Goal: Communication & Community: Answer question/provide support

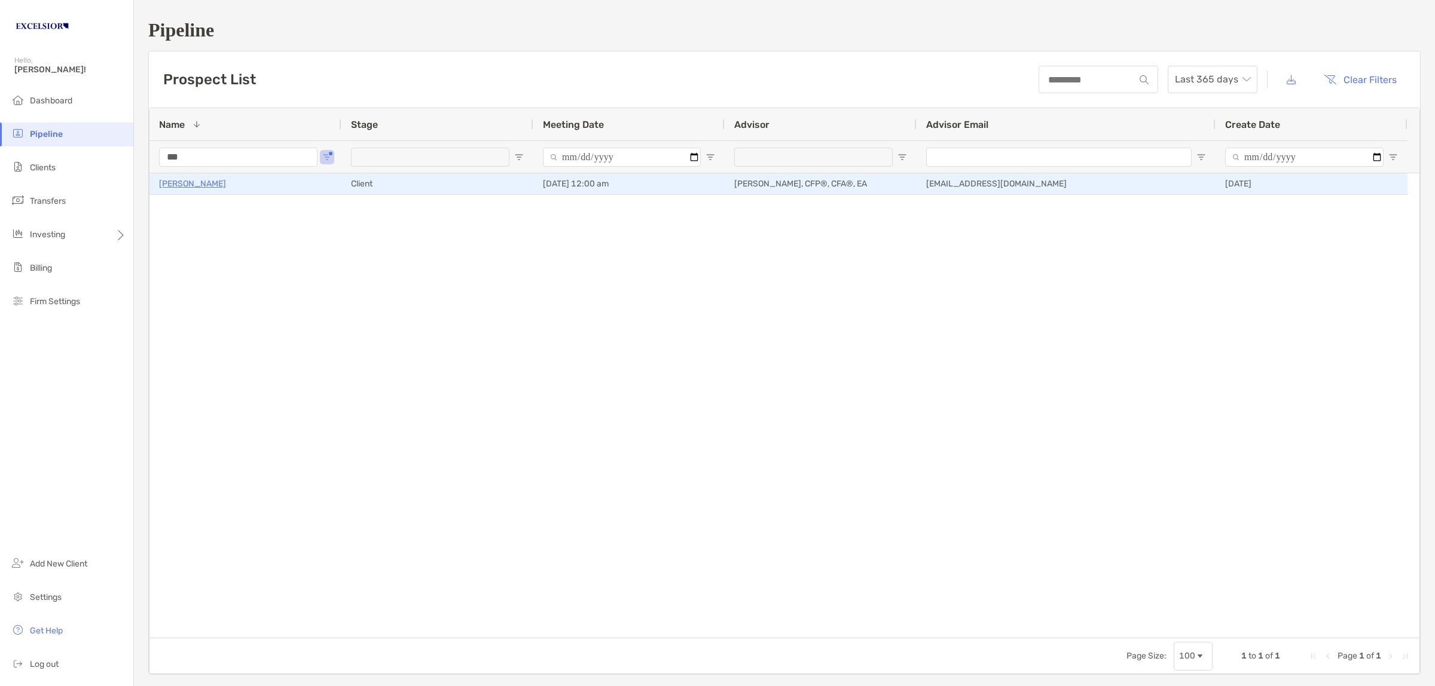
click at [192, 178] on p "[PERSON_NAME]" at bounding box center [192, 183] width 67 height 15
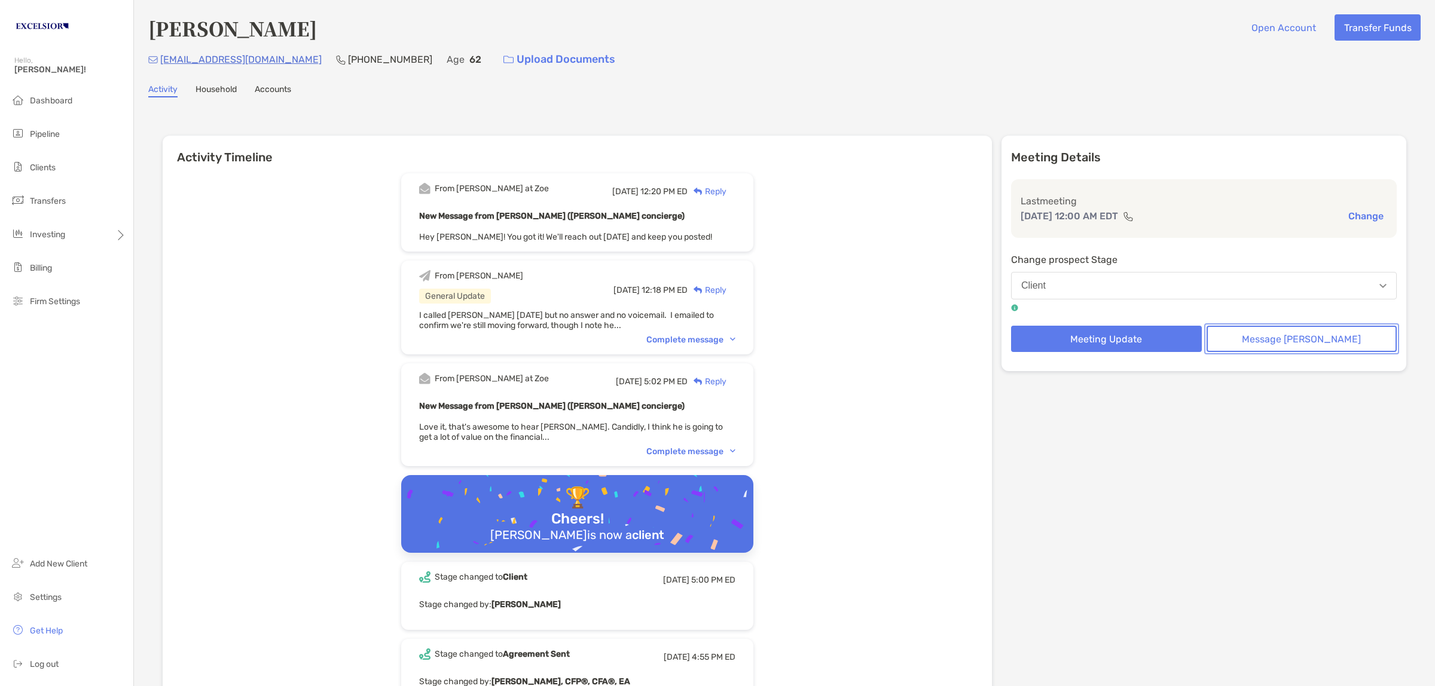
click at [1283, 341] on button "Message [PERSON_NAME]" at bounding box center [1301, 339] width 191 height 26
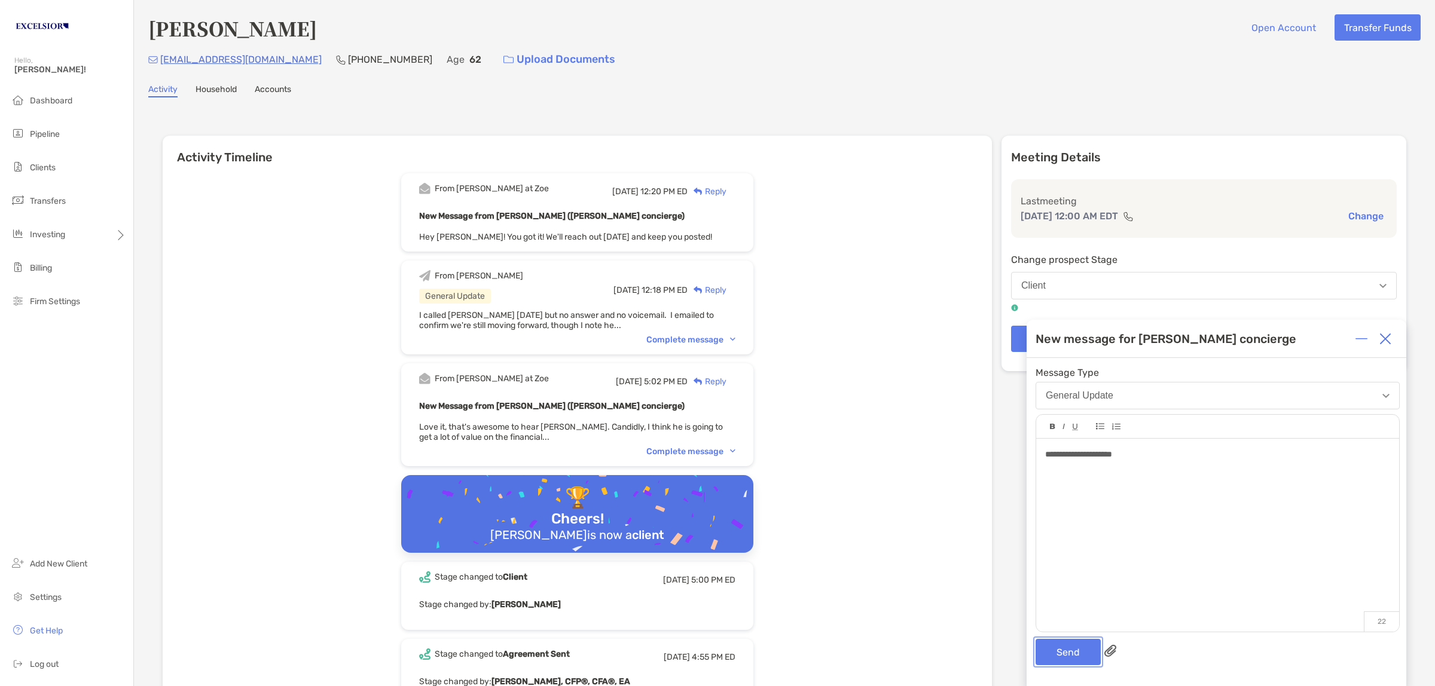
click at [1035, 639] on button "Send" at bounding box center [1067, 652] width 65 height 26
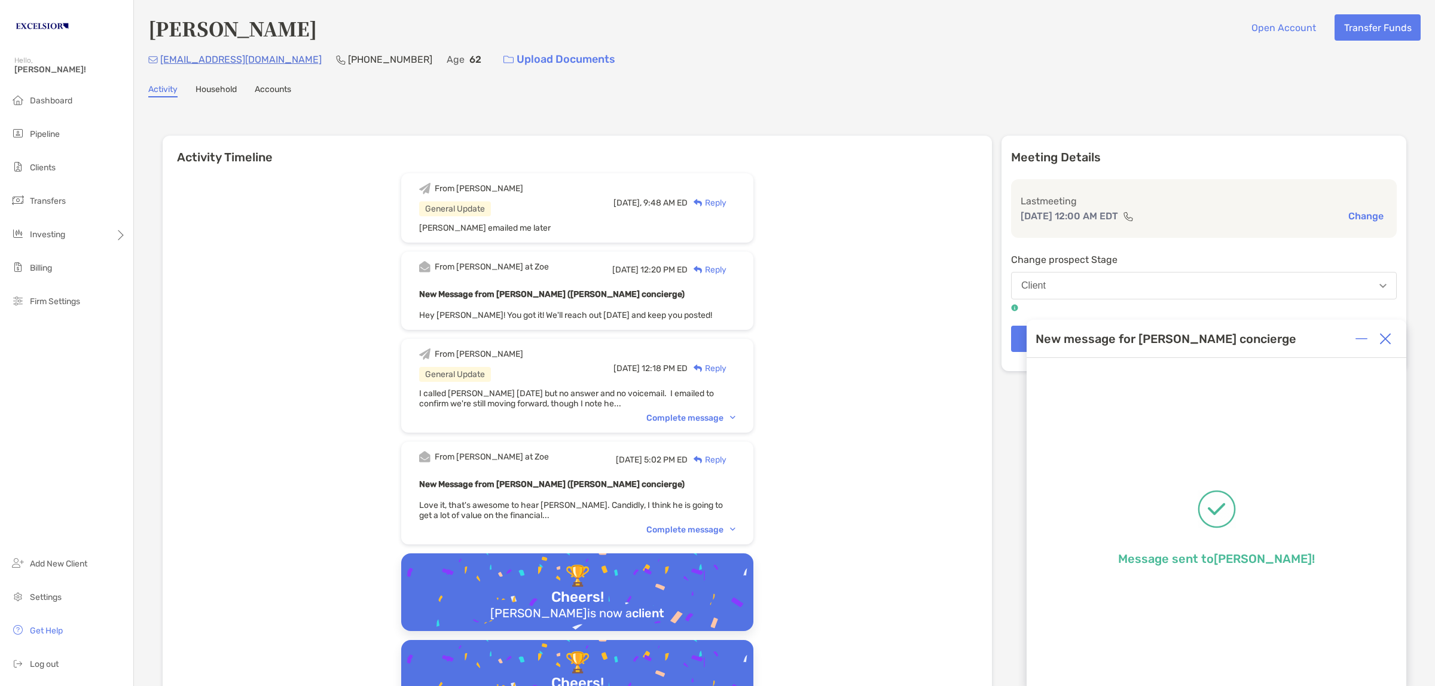
click at [1193, 508] on div "Message sent to [PERSON_NAME] !" at bounding box center [1216, 541] width 380 height 366
click at [726, 204] on div "Reply" at bounding box center [706, 203] width 39 height 13
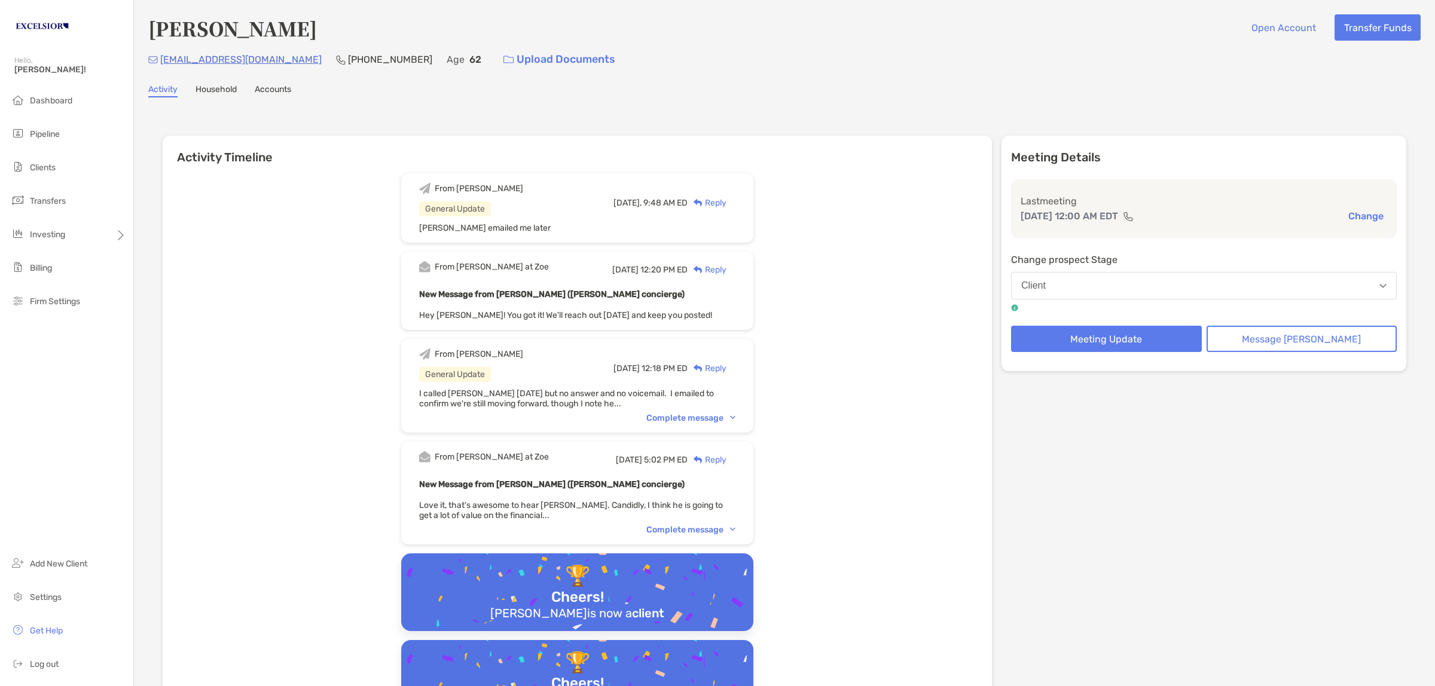
click at [493, 226] on span "[PERSON_NAME] emailed me later" at bounding box center [485, 228] width 132 height 10
click at [635, 206] on div "[DATE], 9:48 AM ED Reply" at bounding box center [674, 203] width 122 height 13
click at [468, 216] on div "From [PERSON_NAME] General Update [DATE], 9:48 AM ED Reply" at bounding box center [577, 202] width 316 height 39
click at [726, 198] on div "Reply" at bounding box center [706, 203] width 39 height 13
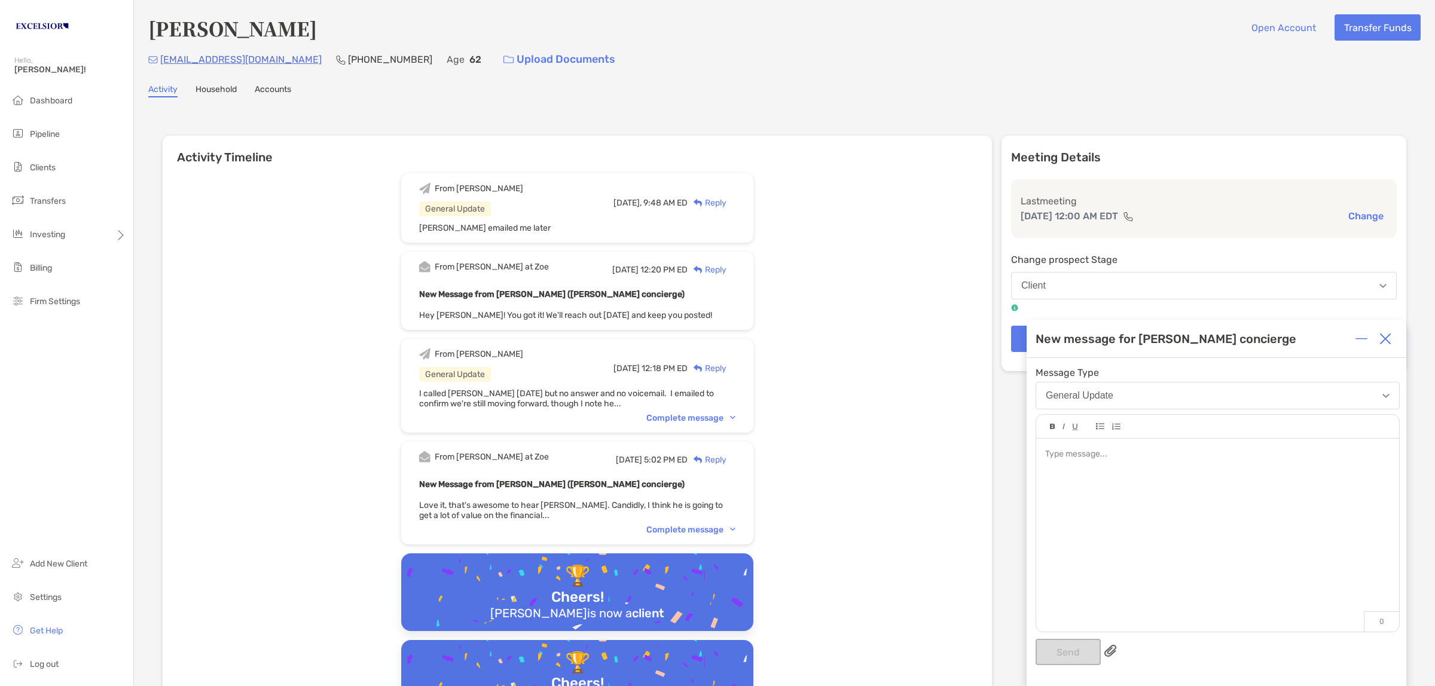
click at [1097, 454] on div at bounding box center [1217, 454] width 344 height 13
click at [1071, 658] on button "Send" at bounding box center [1067, 652] width 65 height 26
